Goal: Find specific page/section: Find specific page/section

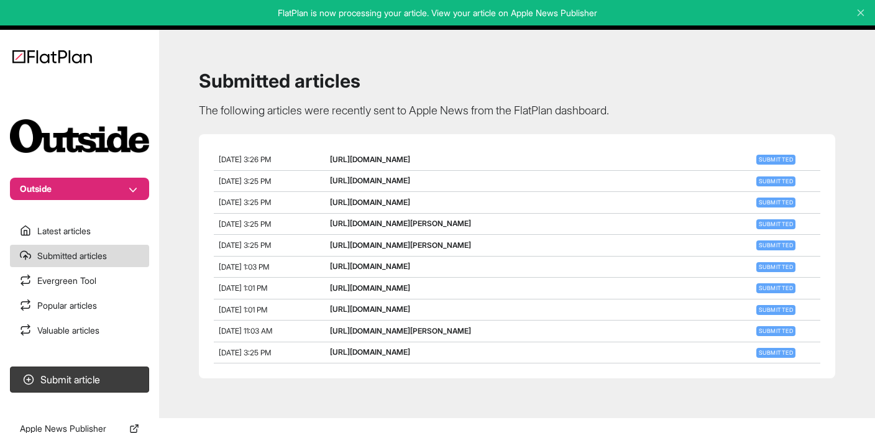
click at [471, 243] on link "[URL][DOMAIN_NAME][PERSON_NAME]" at bounding box center [400, 244] width 141 height 9
click at [87, 229] on link "Latest articles" at bounding box center [79, 231] width 139 height 22
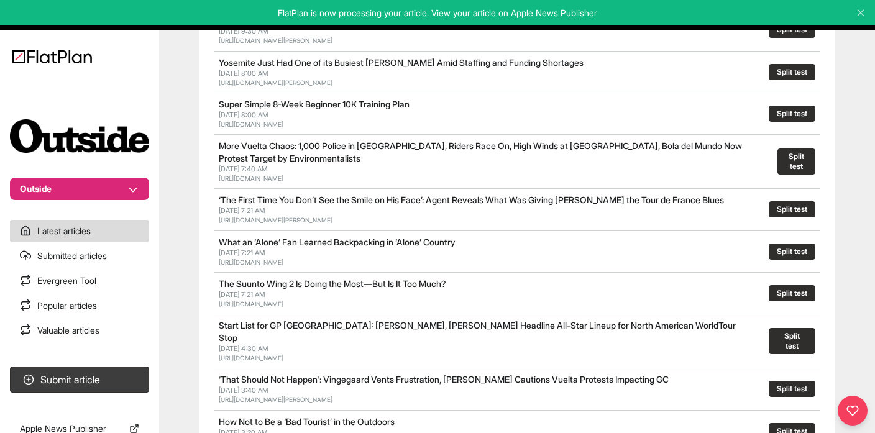
scroll to position [339, 0]
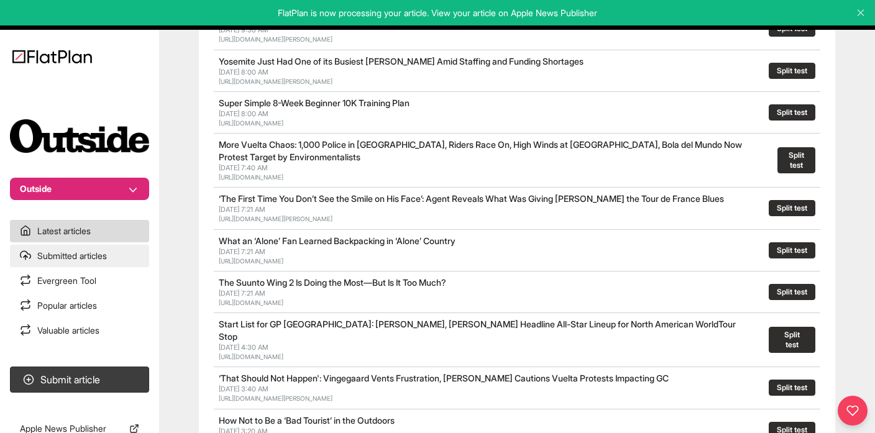
click at [85, 257] on link "Submitted articles" at bounding box center [79, 256] width 139 height 22
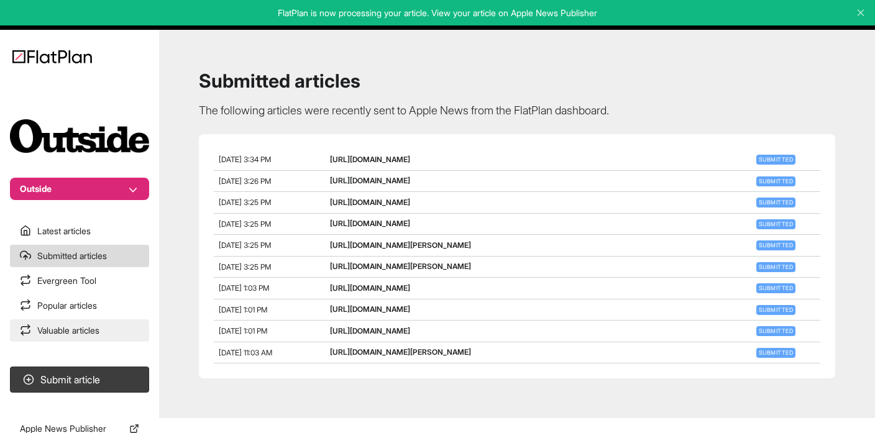
click at [71, 332] on link "Valuable articles" at bounding box center [79, 330] width 139 height 22
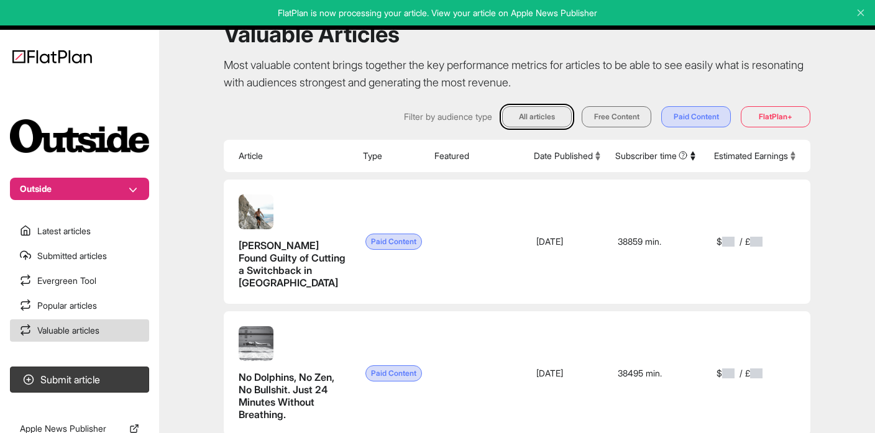
scroll to position [140, 0]
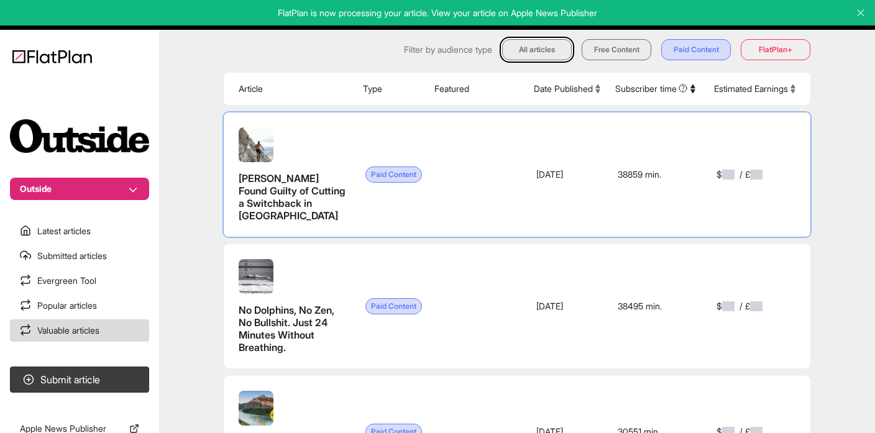
click at [726, 180] on span at bounding box center [728, 175] width 12 height 10
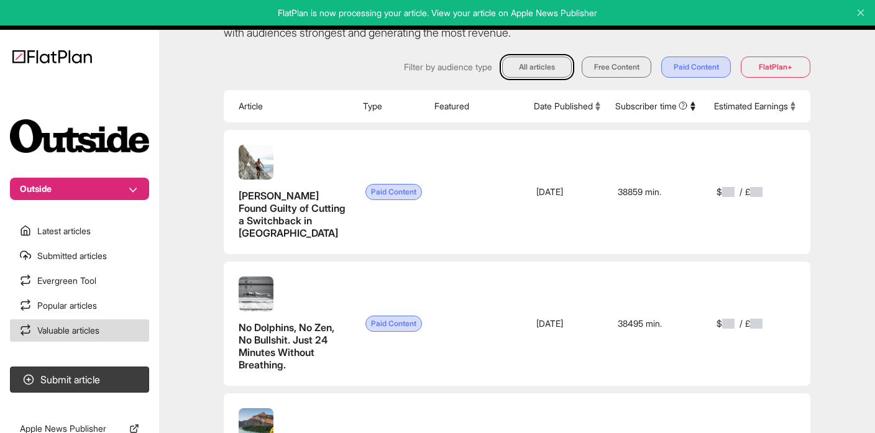
scroll to position [0, 0]
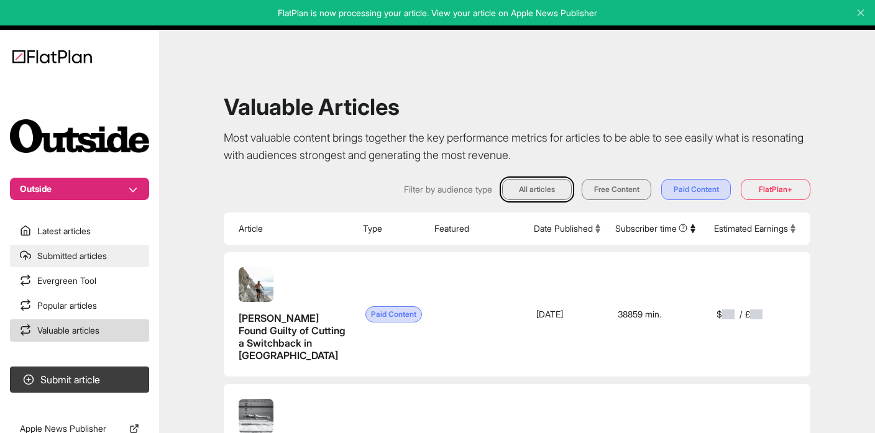
click at [81, 247] on link "Submitted articles" at bounding box center [79, 256] width 139 height 22
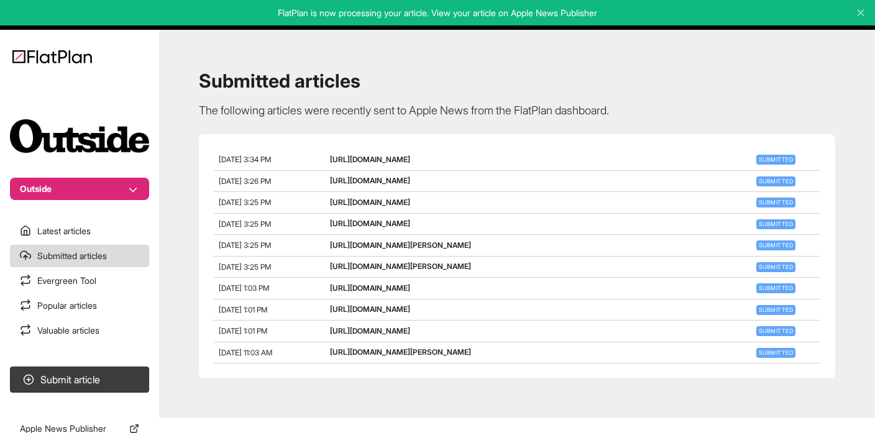
click at [271, 269] on span "[DATE] 3:25 PM" at bounding box center [245, 266] width 52 height 9
drag, startPoint x: 268, startPoint y: 266, endPoint x: 301, endPoint y: 265, distance: 32.9
click at [301, 266] on div "[DATE] 3:25 PM" at bounding box center [274, 267] width 111 height 11
copy span "3:25 PM"
